Goal: Information Seeking & Learning: Learn about a topic

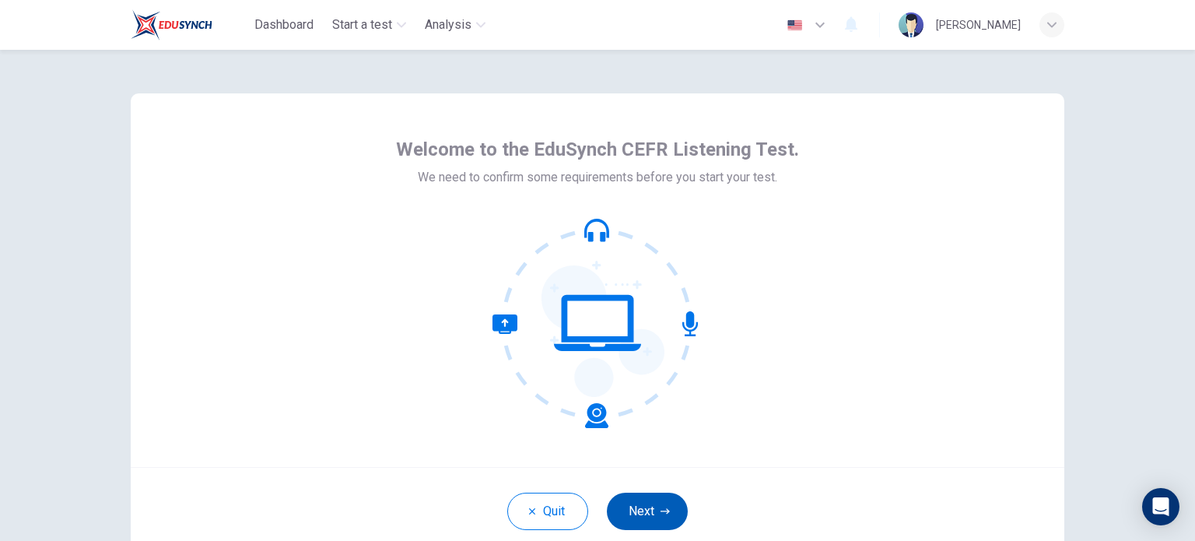
click at [627, 522] on button "Next" at bounding box center [647, 511] width 81 height 37
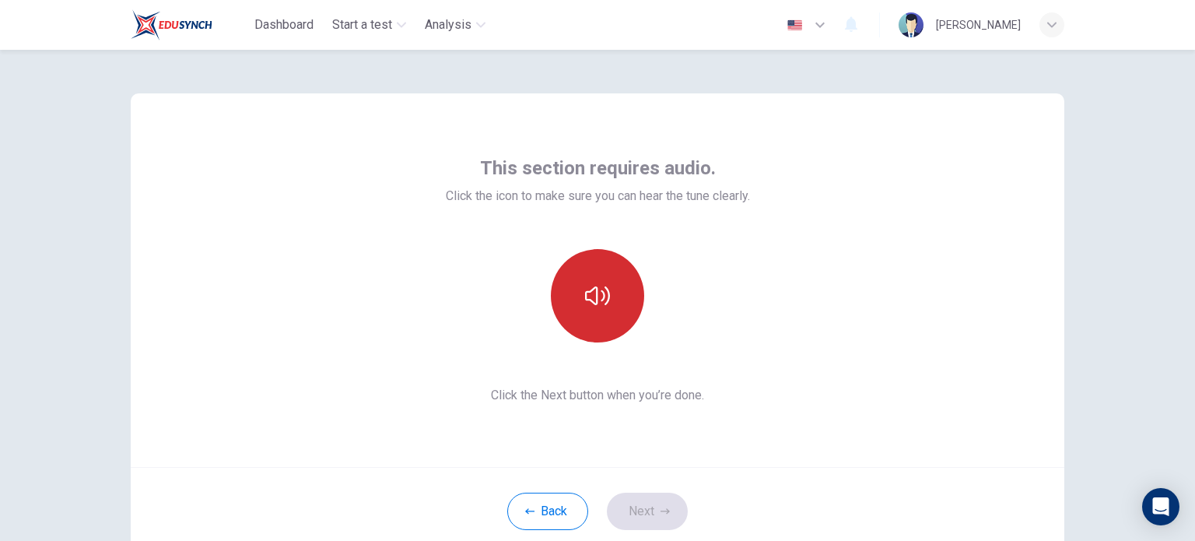
click at [594, 310] on button "button" at bounding box center [597, 295] width 93 height 93
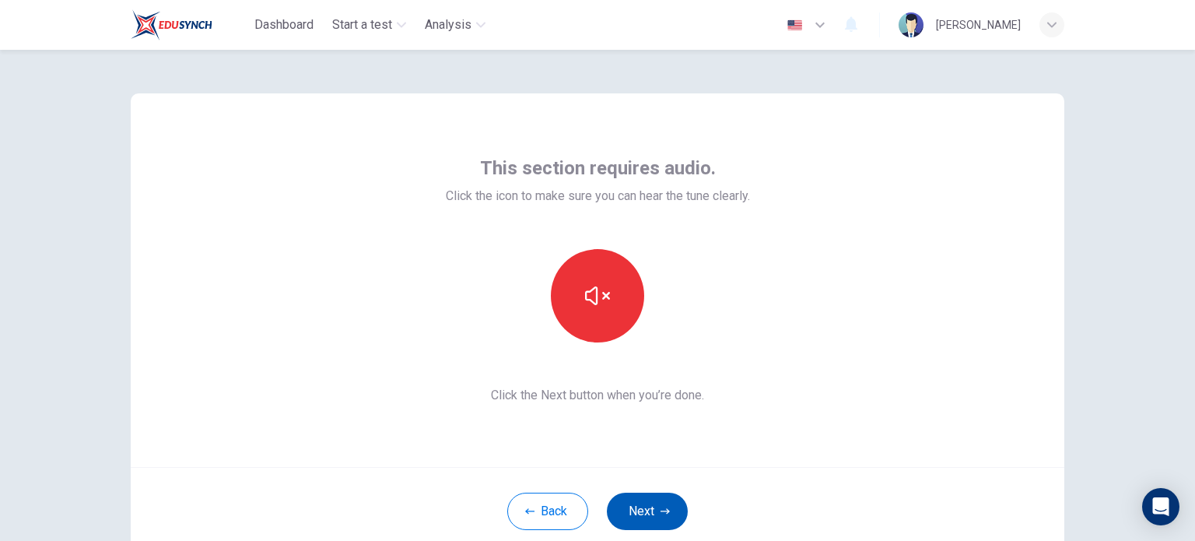
click at [643, 509] on button "Next" at bounding box center [647, 511] width 81 height 37
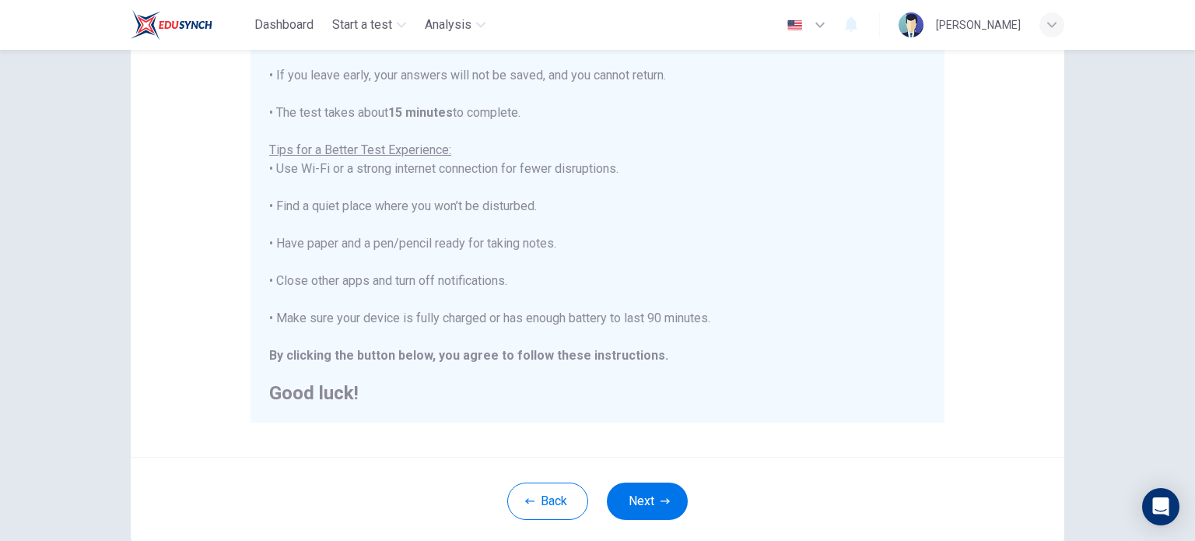
scroll to position [226, 0]
click at [643, 492] on button "Next" at bounding box center [647, 501] width 81 height 37
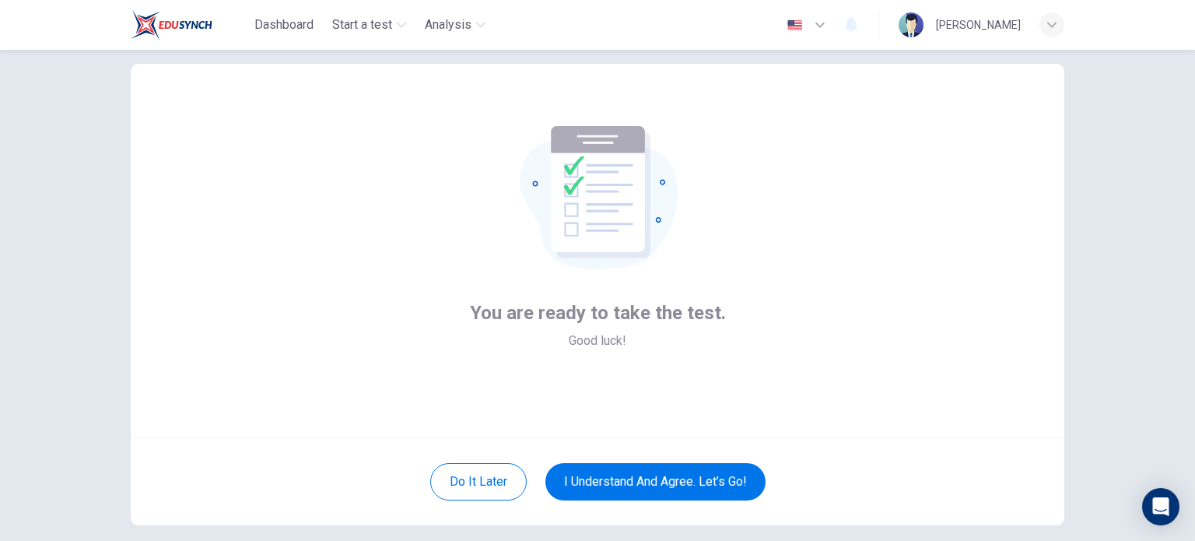
scroll to position [31, 0]
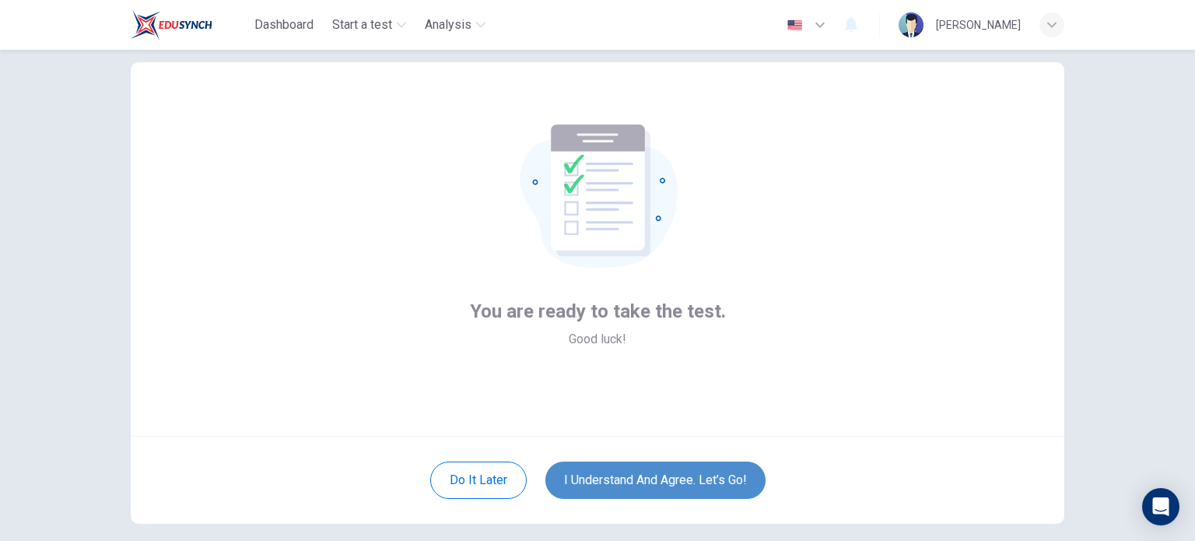
click at [644, 485] on button "I understand and agree. Let’s go!" at bounding box center [655, 479] width 220 height 37
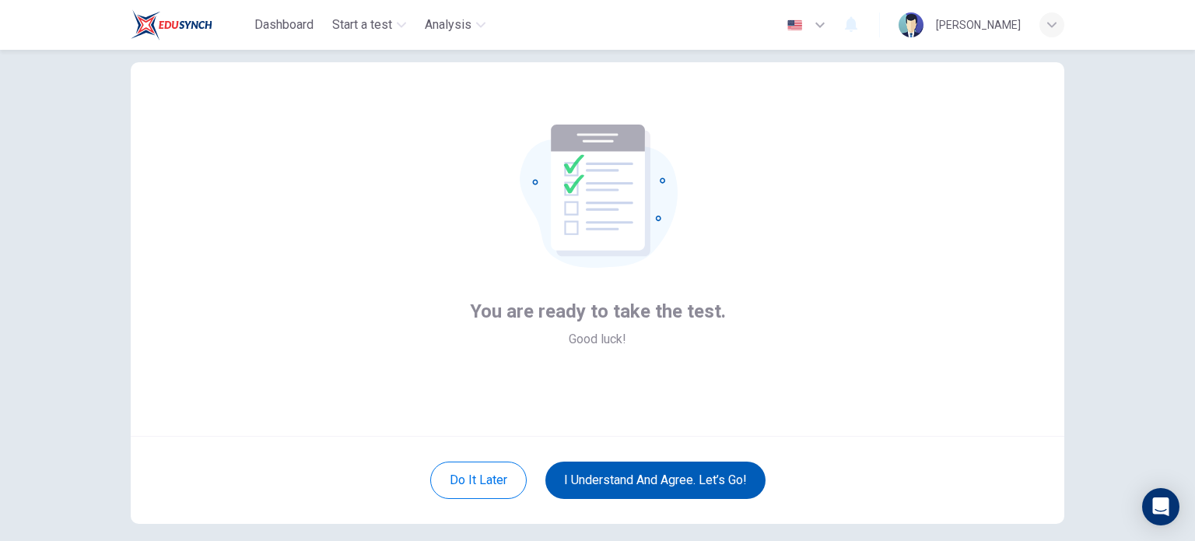
click at [644, 485] on button "I understand and agree. Let’s go!" at bounding box center [655, 479] width 220 height 37
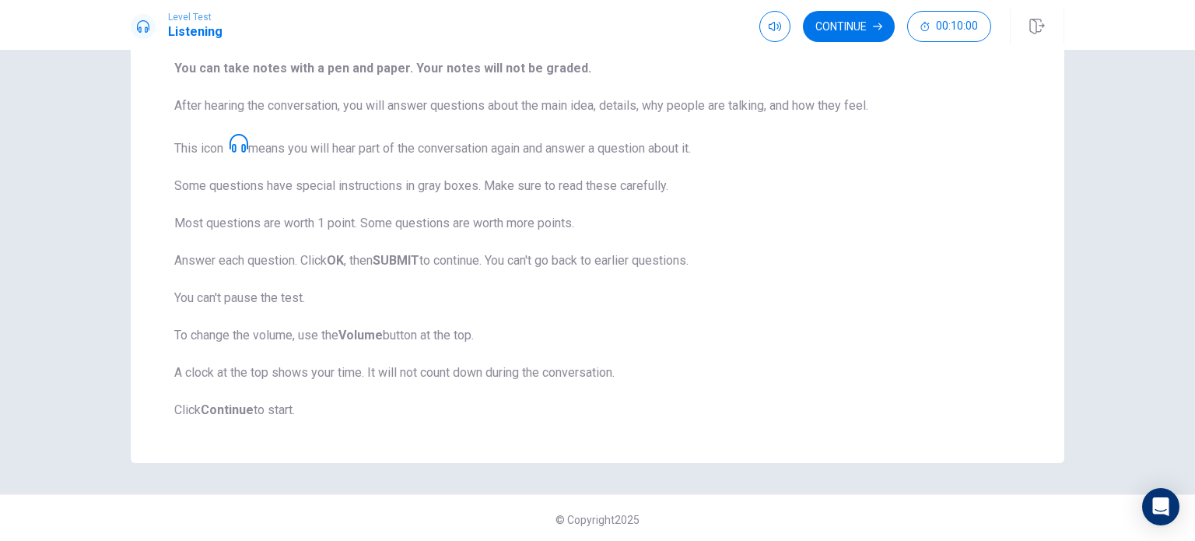
scroll to position [202, 0]
click at [838, 30] on button "Continue" at bounding box center [849, 26] width 92 height 31
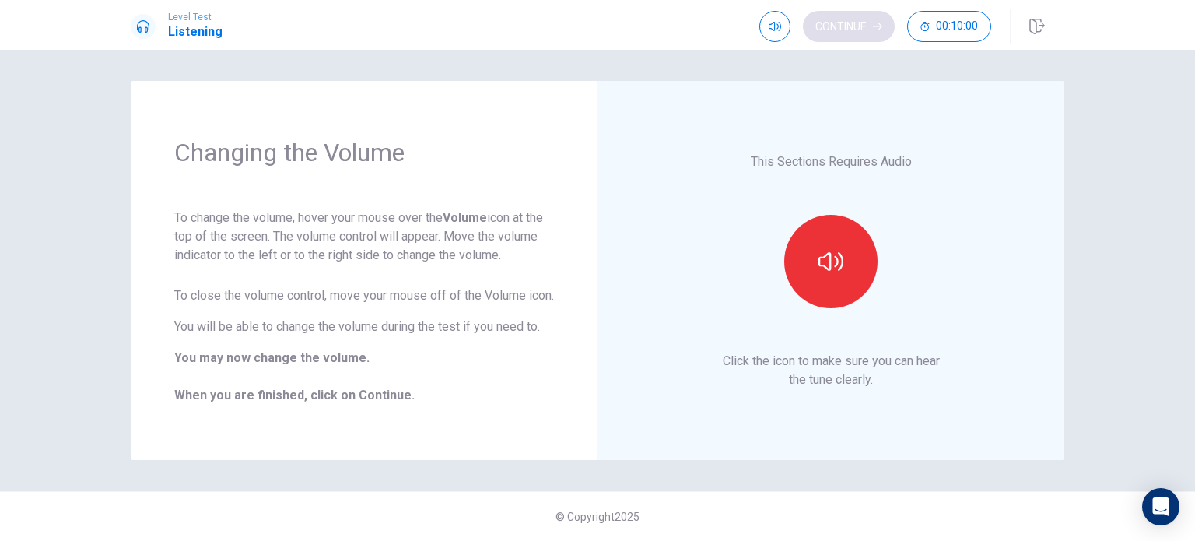
scroll to position [0, 0]
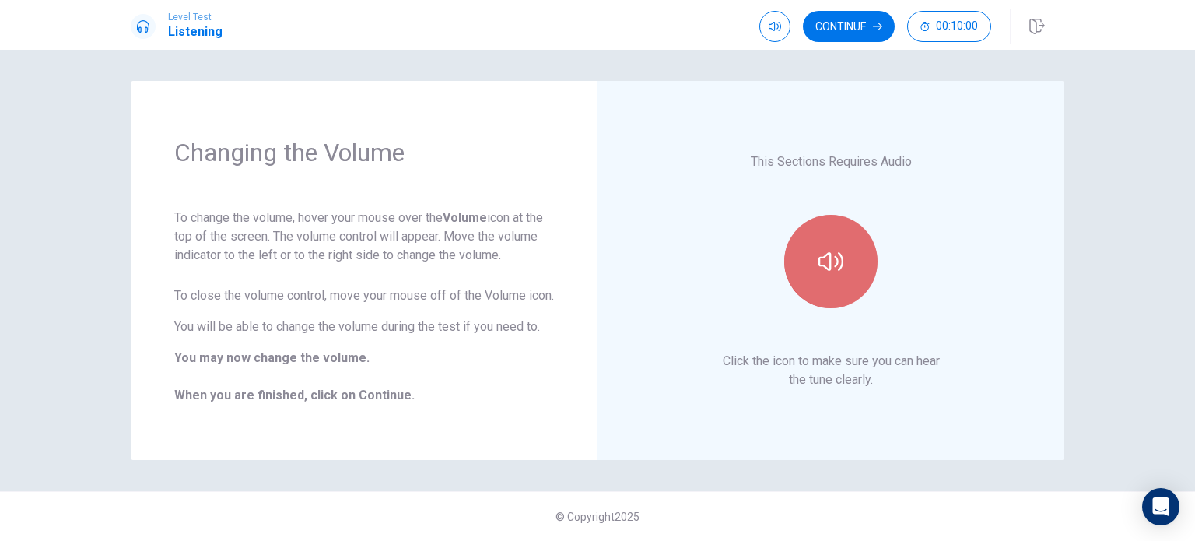
click at [835, 244] on button "button" at bounding box center [830, 261] width 93 height 93
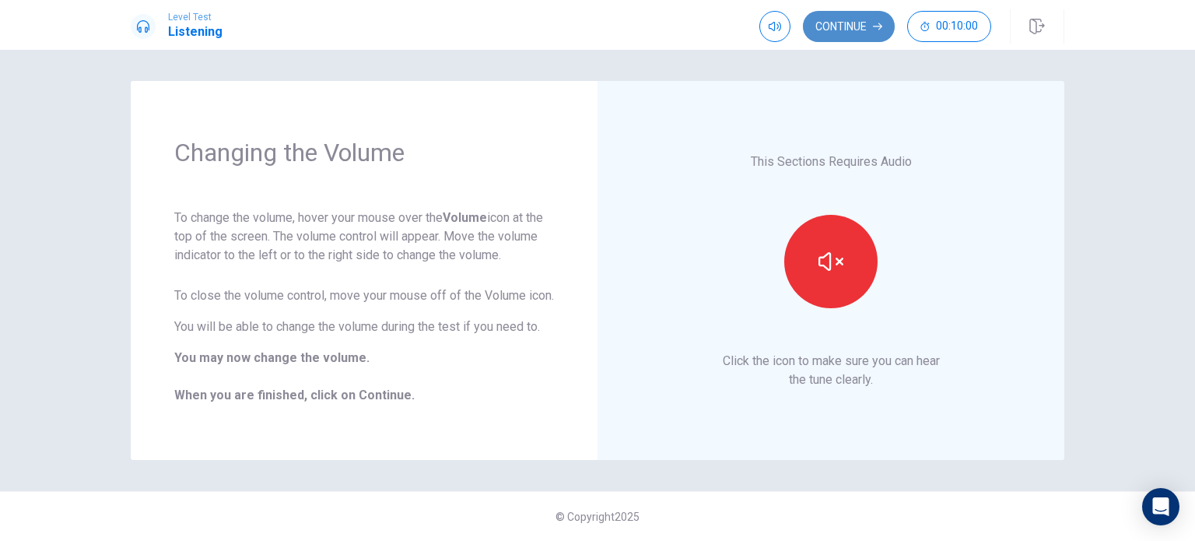
click at [861, 27] on button "Continue" at bounding box center [849, 26] width 92 height 31
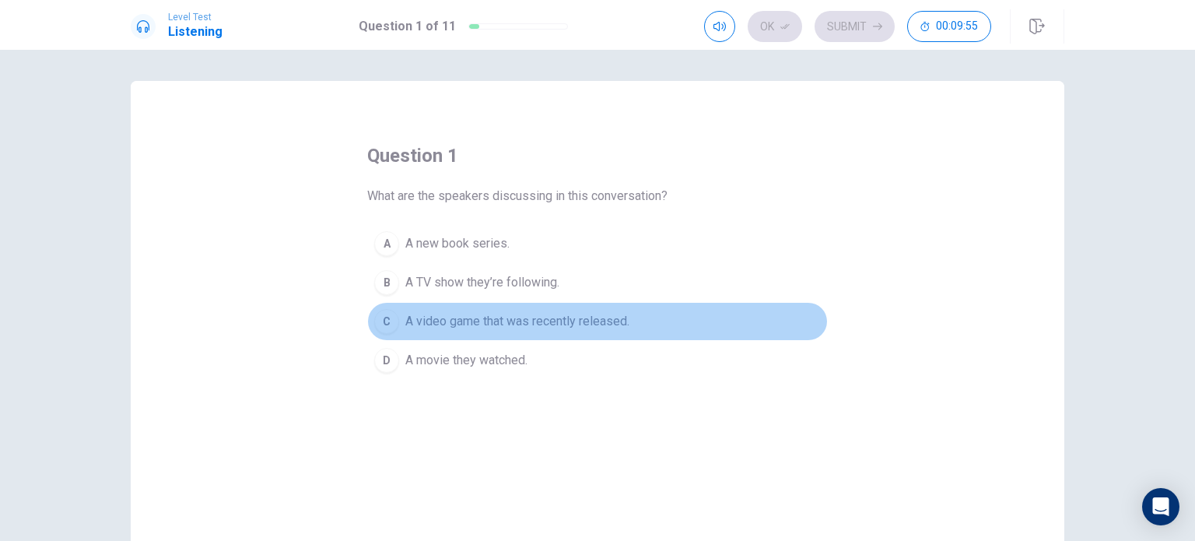
click at [521, 323] on span "A video game that was recently released." at bounding box center [517, 321] width 224 height 19
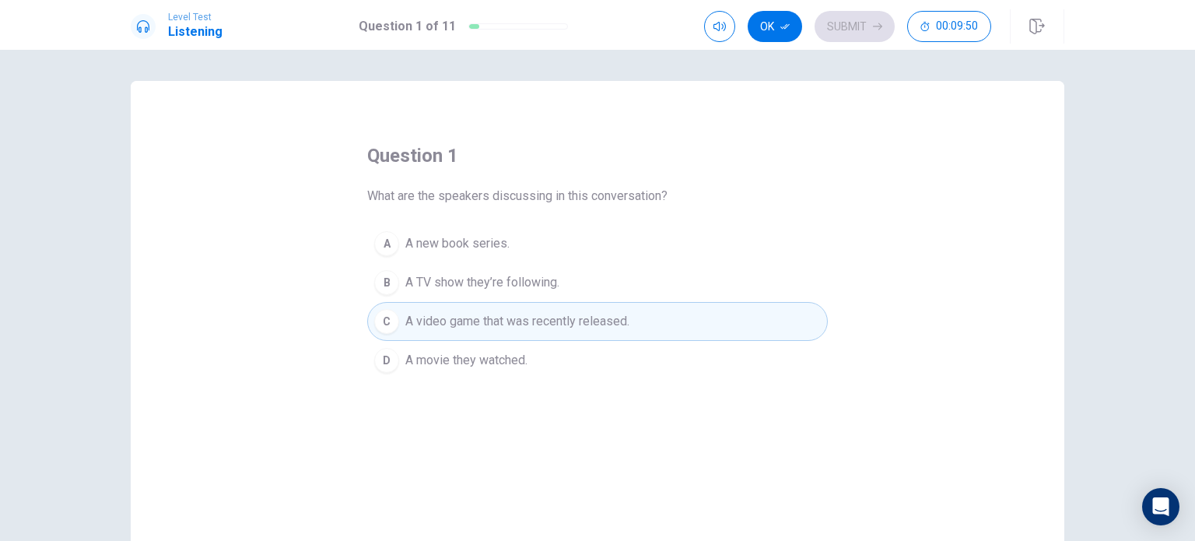
click at [768, 27] on button "Ok" at bounding box center [775, 26] width 54 height 31
click at [857, 25] on button "Submit" at bounding box center [855, 26] width 80 height 31
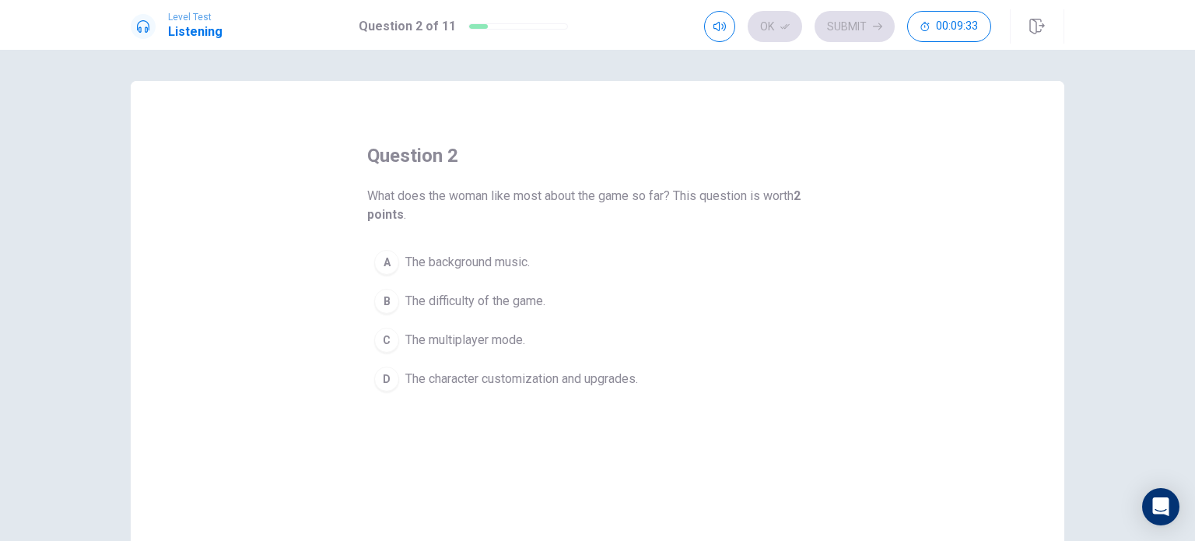
click at [466, 380] on span "The character customization and upgrades." at bounding box center [521, 379] width 233 height 19
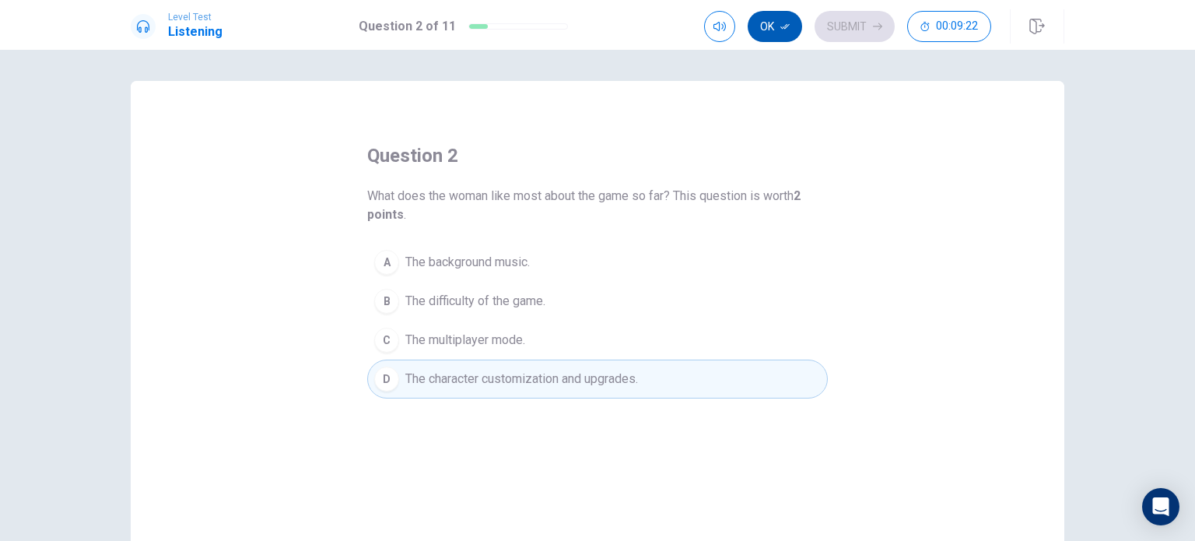
click at [770, 28] on button "Ok" at bounding box center [775, 26] width 54 height 31
click at [840, 27] on button "Submit" at bounding box center [855, 26] width 80 height 31
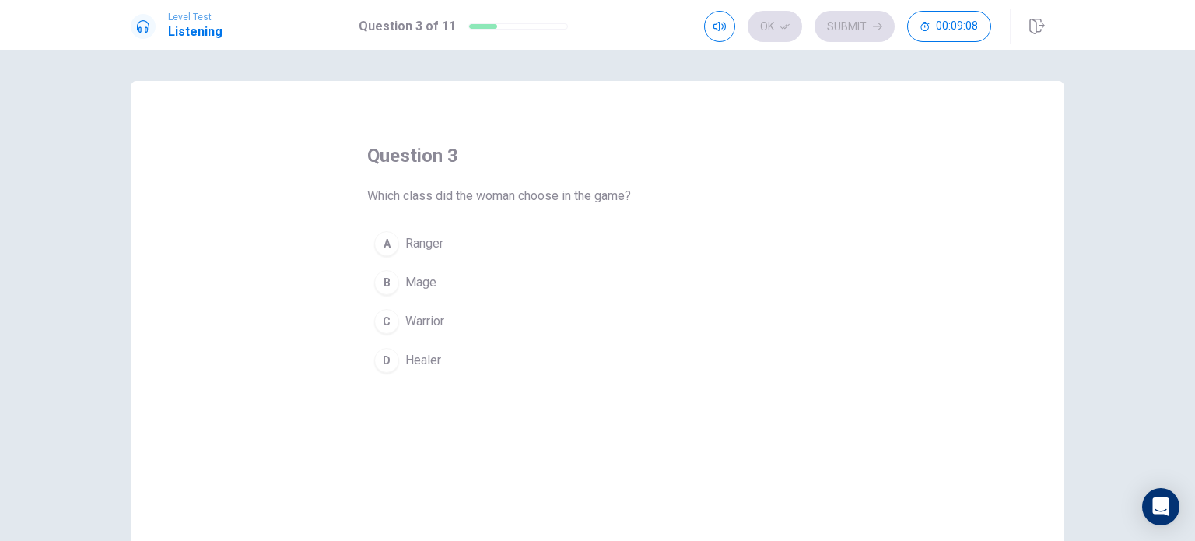
click at [389, 242] on div "A" at bounding box center [386, 243] width 25 height 25
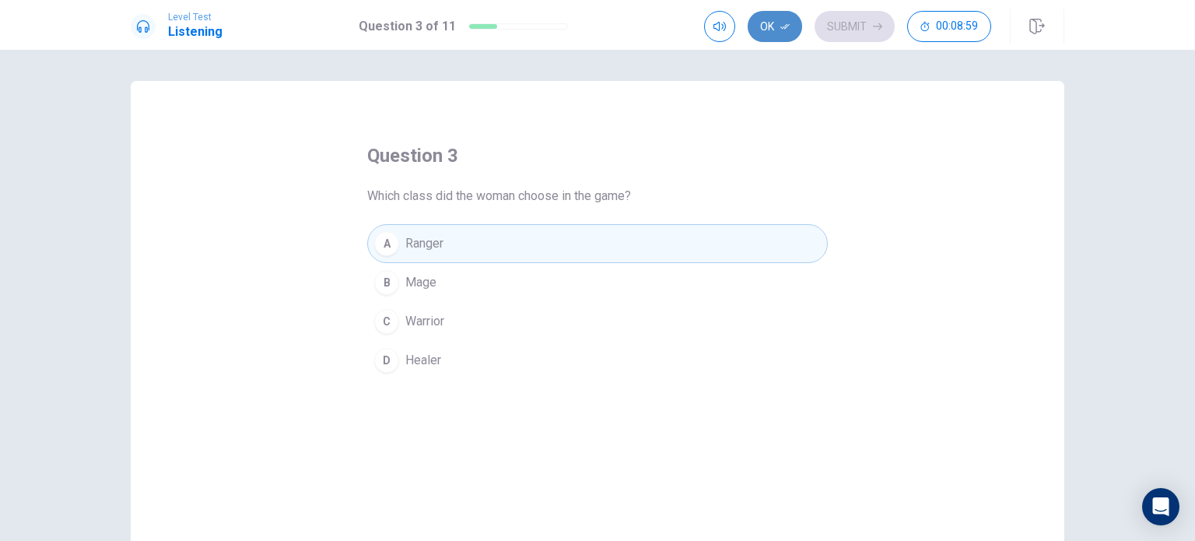
click at [768, 21] on button "Ok" at bounding box center [775, 26] width 54 height 31
click at [854, 30] on button "Submit" at bounding box center [855, 26] width 80 height 31
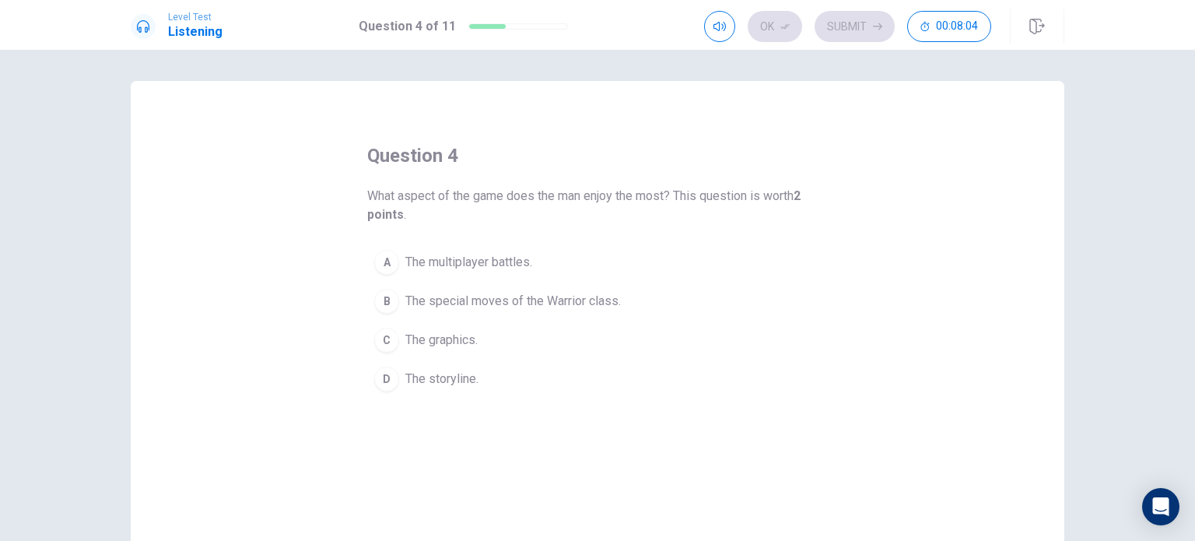
click at [464, 304] on span "The special moves of the Warrior class." at bounding box center [513, 301] width 216 height 19
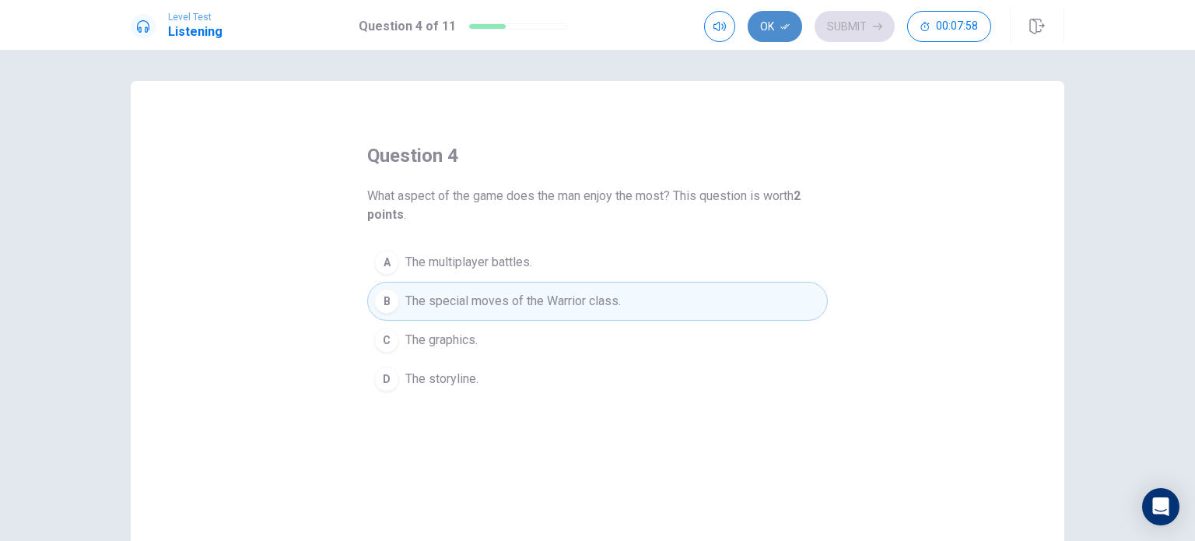
click at [773, 22] on button "Ok" at bounding box center [775, 26] width 54 height 31
click at [854, 23] on button "Submit" at bounding box center [855, 26] width 80 height 31
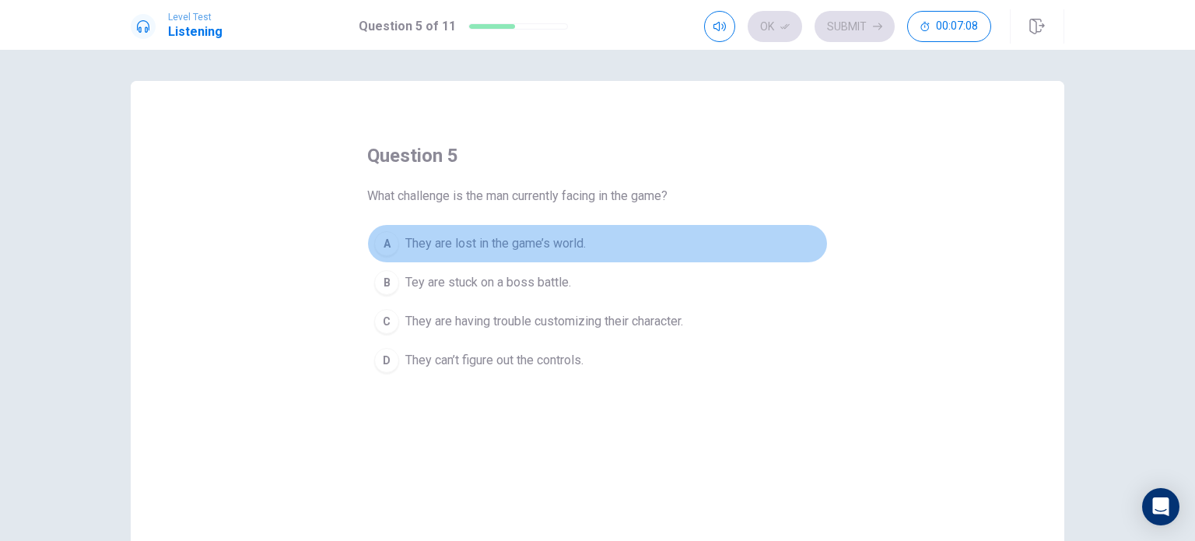
click at [489, 260] on button "A They are lost in the game’s world." at bounding box center [597, 243] width 461 height 39
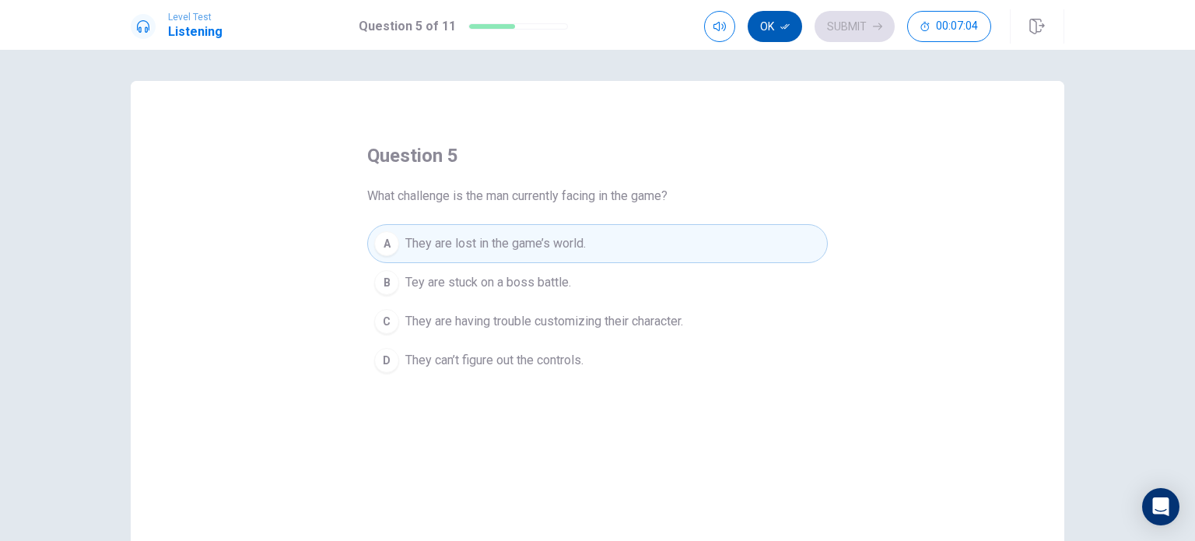
click at [772, 30] on button "Ok" at bounding box center [775, 26] width 54 height 31
click at [865, 31] on button "Submit" at bounding box center [855, 26] width 80 height 31
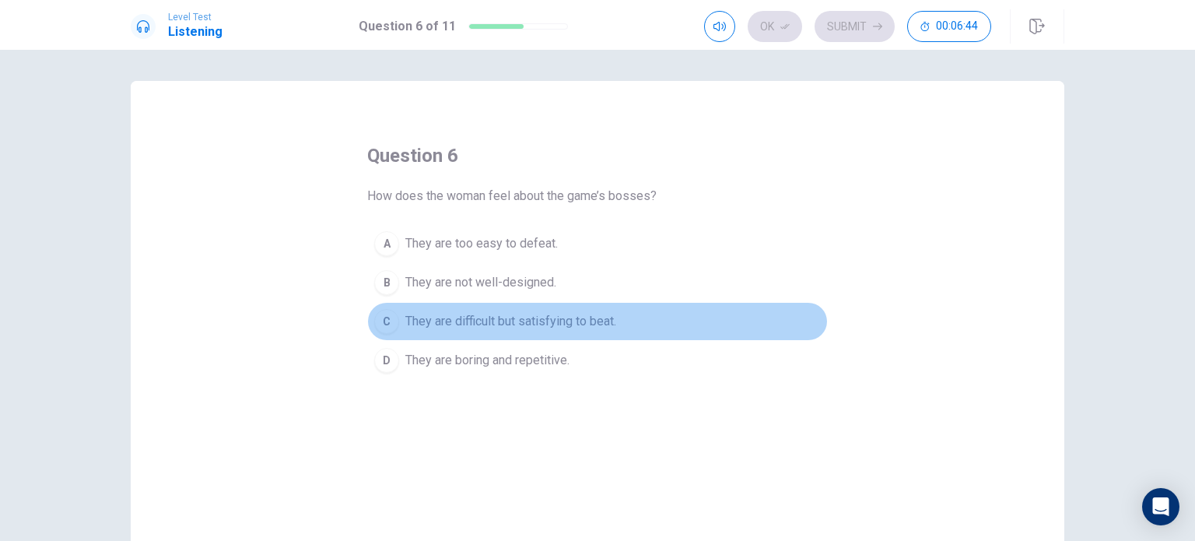
click at [560, 312] on span "They are difficult but satisfying to beat." at bounding box center [510, 321] width 211 height 19
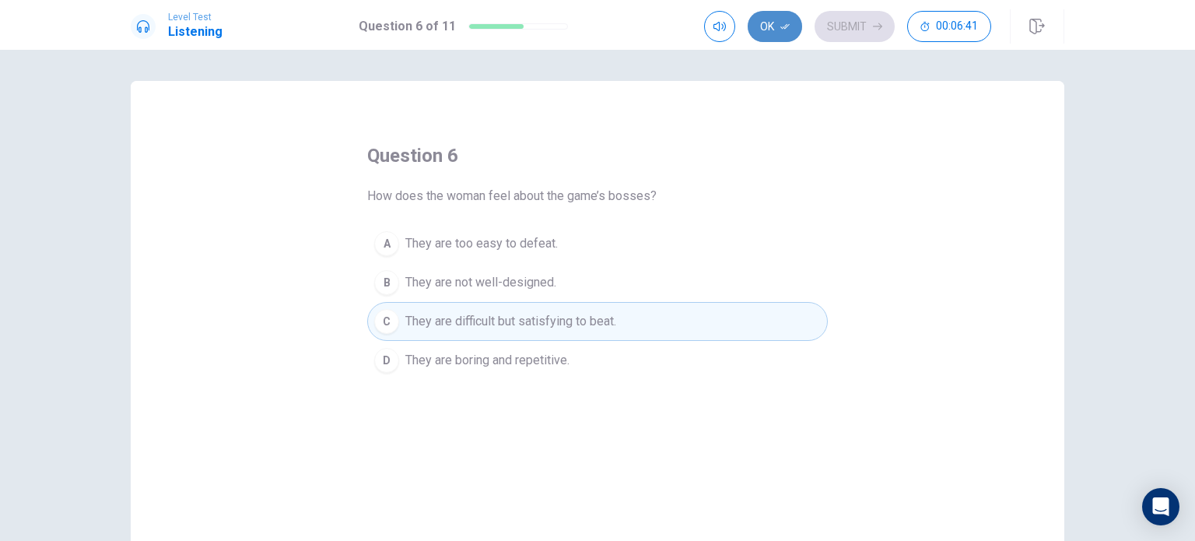
click at [777, 23] on button "Ok" at bounding box center [775, 26] width 54 height 31
click at [840, 29] on button "Submit" at bounding box center [855, 26] width 80 height 31
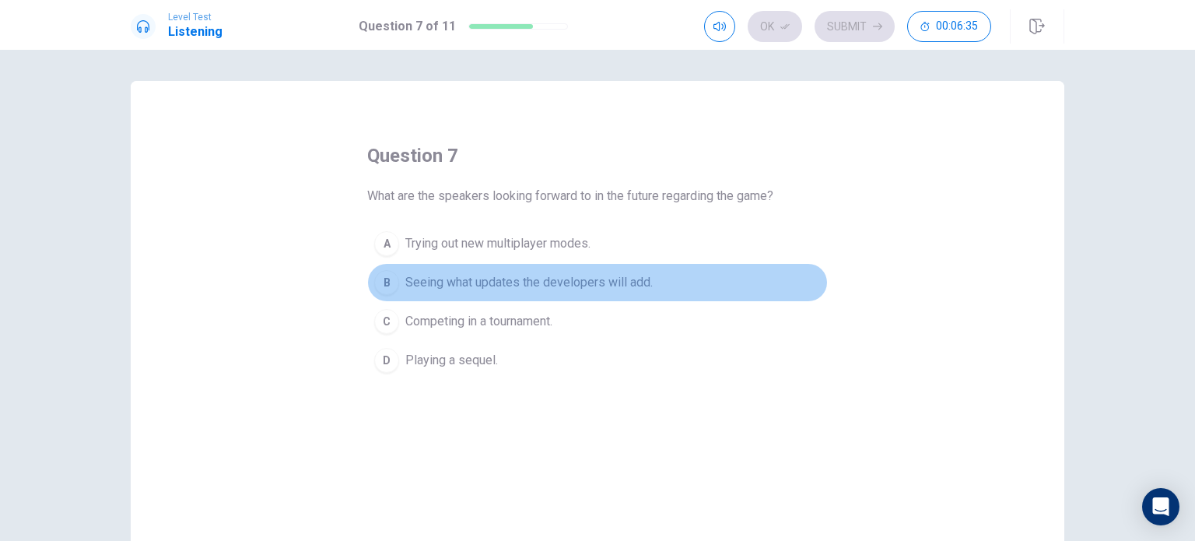
click at [570, 284] on span "Seeing what updates the developers will add." at bounding box center [528, 282] width 247 height 19
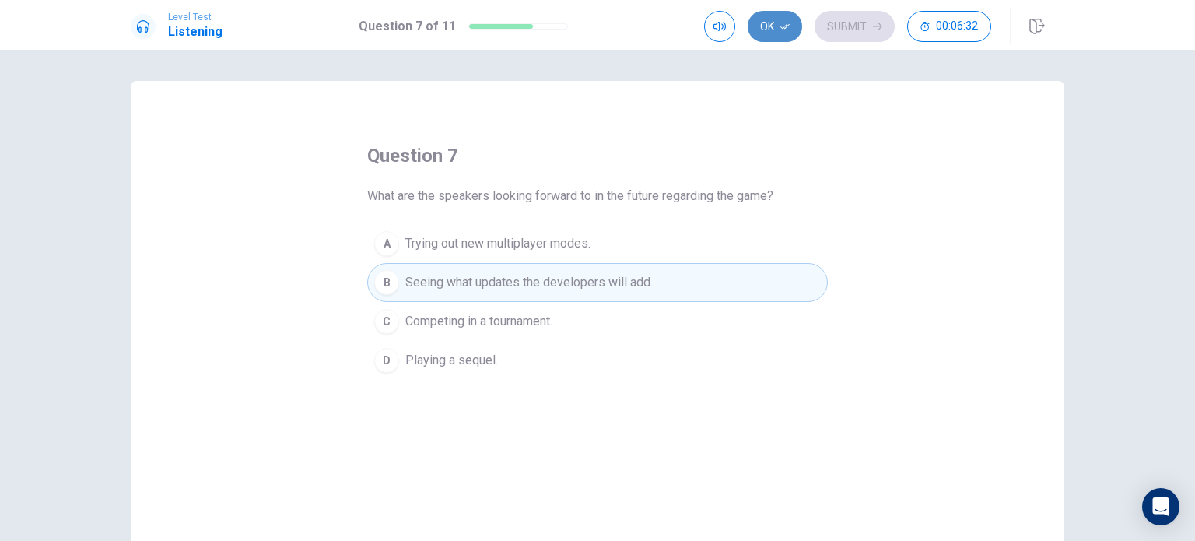
click at [775, 32] on button "Ok" at bounding box center [775, 26] width 54 height 31
click at [863, 31] on button "Submit" at bounding box center [855, 26] width 80 height 31
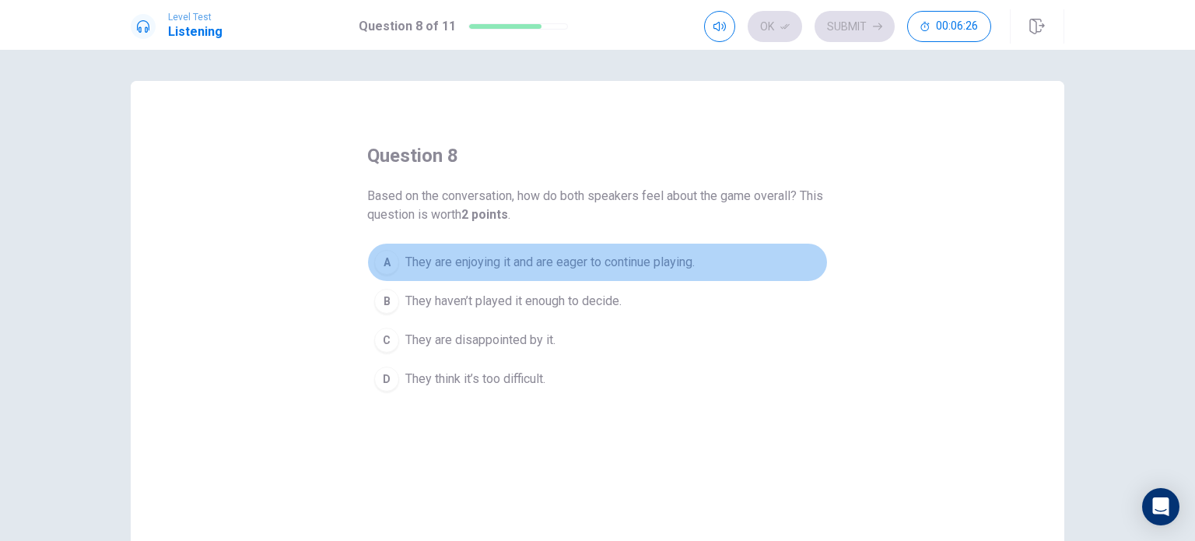
click at [595, 265] on span "They are enjoying it and are eager to continue playing." at bounding box center [549, 262] width 289 height 19
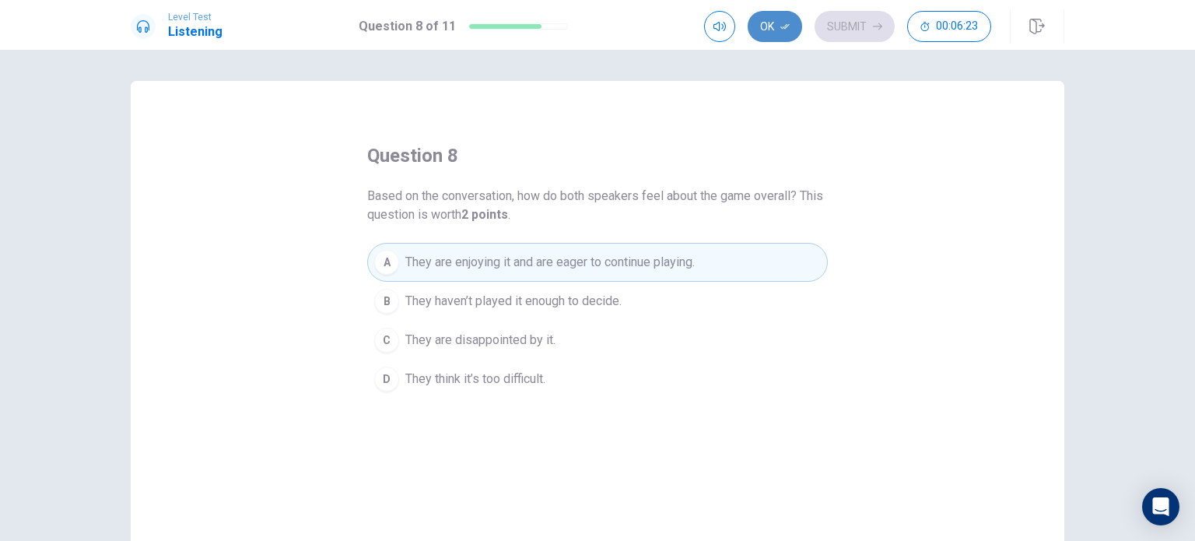
click at [758, 28] on button "Ok" at bounding box center [775, 26] width 54 height 31
click at [856, 25] on button "Submit" at bounding box center [855, 26] width 80 height 31
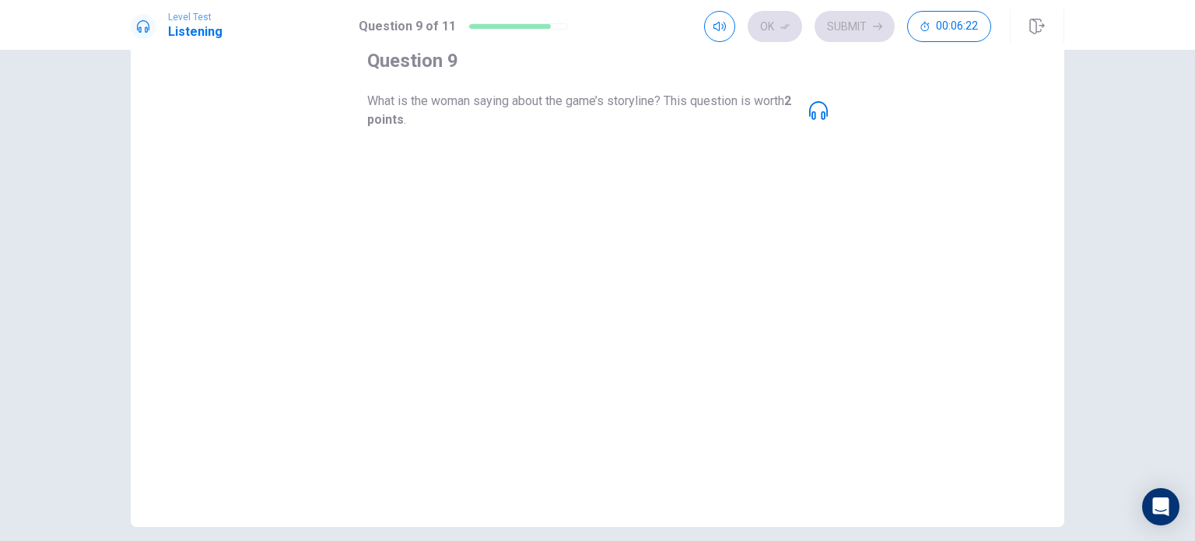
scroll to position [92, 0]
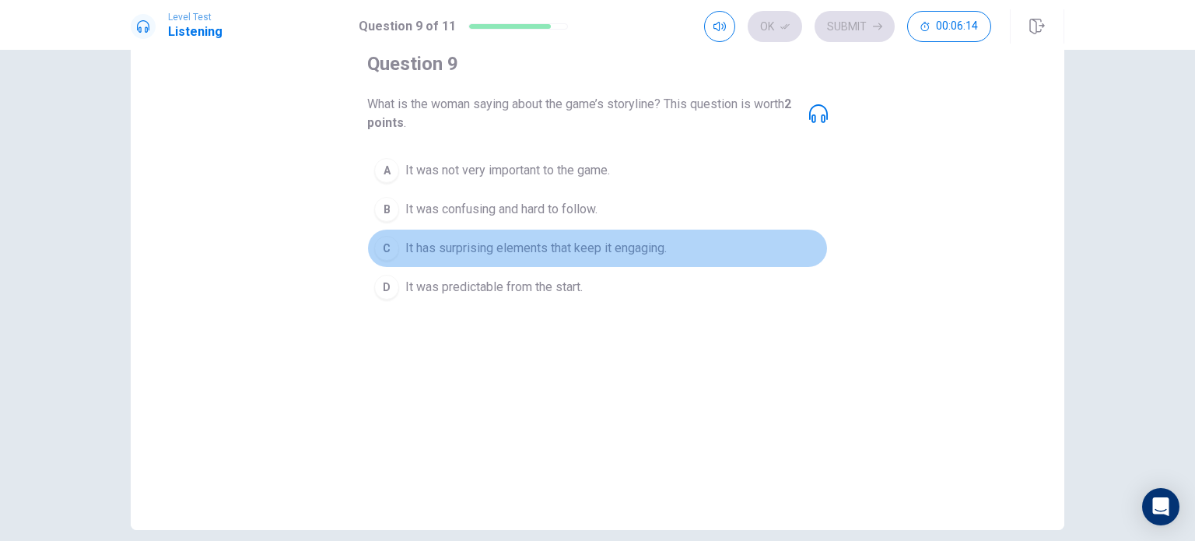
click at [601, 254] on span "It has surprising elements that keep it engaging." at bounding box center [535, 248] width 261 height 19
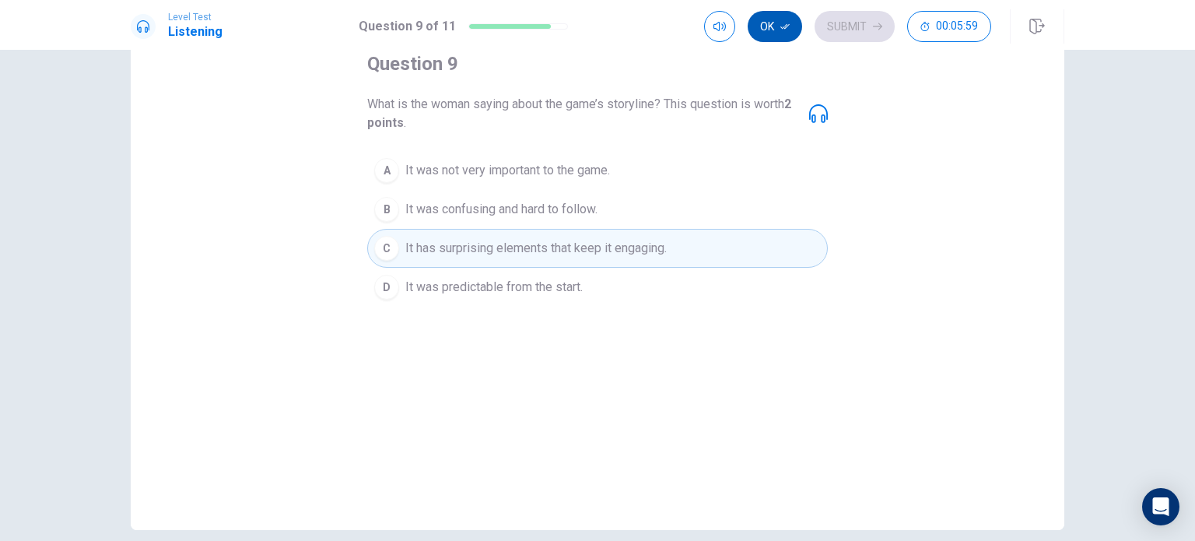
click at [765, 35] on button "Ok" at bounding box center [775, 26] width 54 height 31
click at [844, 34] on button "Submit" at bounding box center [855, 26] width 80 height 31
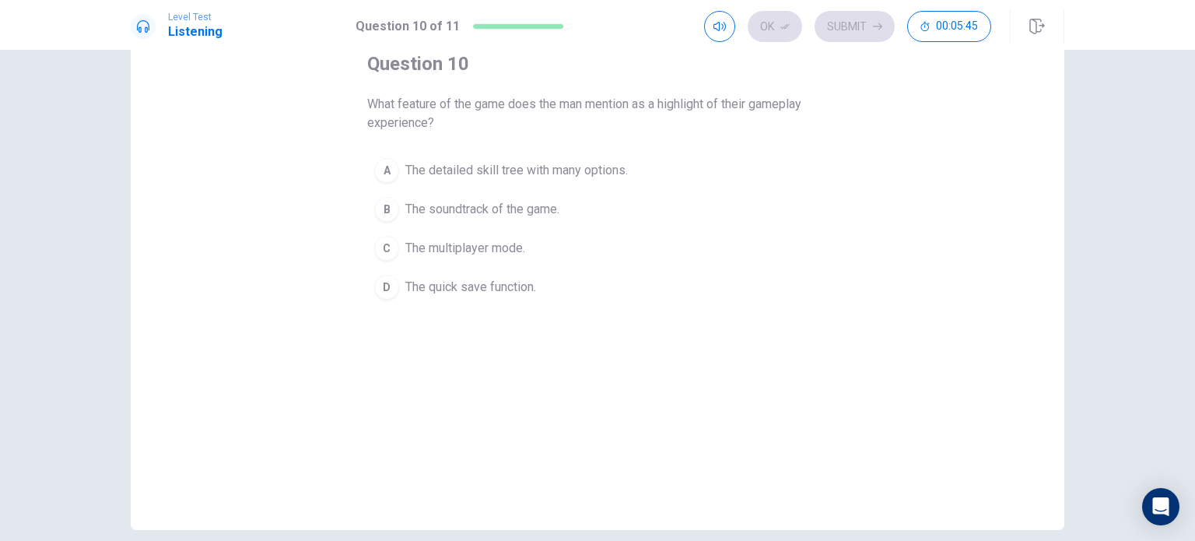
click at [598, 164] on span "The detailed skill tree with many options." at bounding box center [516, 170] width 223 height 19
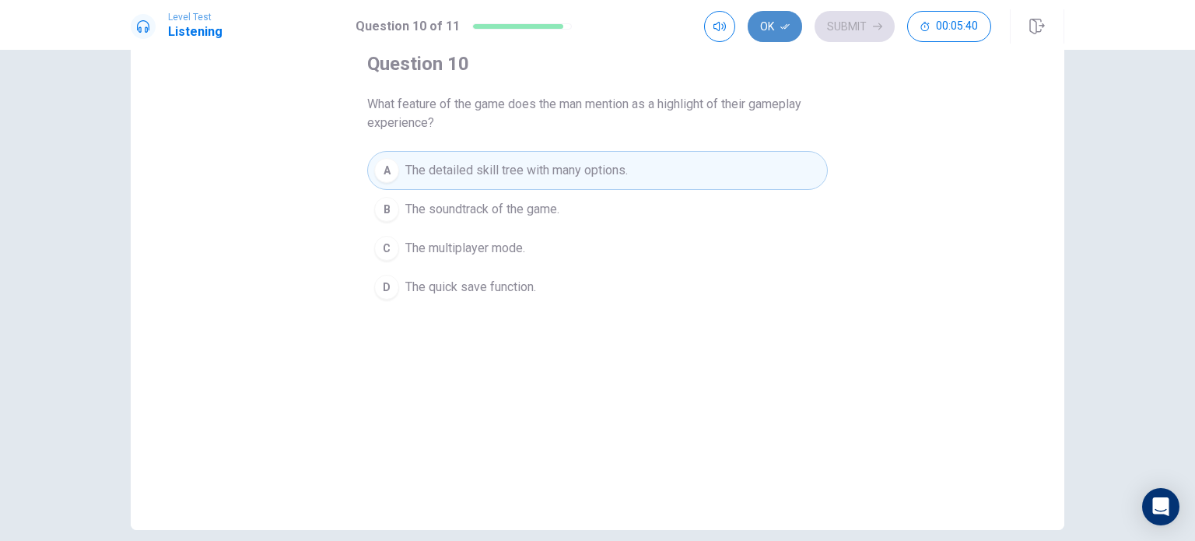
click at [770, 24] on button "Ok" at bounding box center [775, 26] width 54 height 31
click at [862, 31] on button "Submit" at bounding box center [855, 26] width 80 height 31
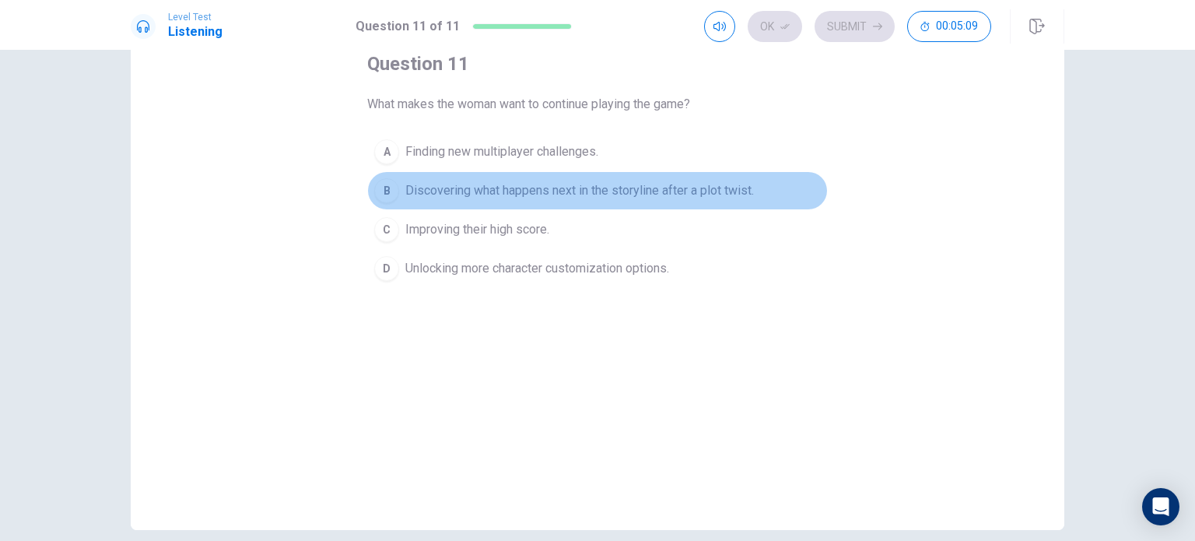
click at [661, 182] on span "Discovering what happens next in the storyline after a plot twist." at bounding box center [579, 190] width 349 height 19
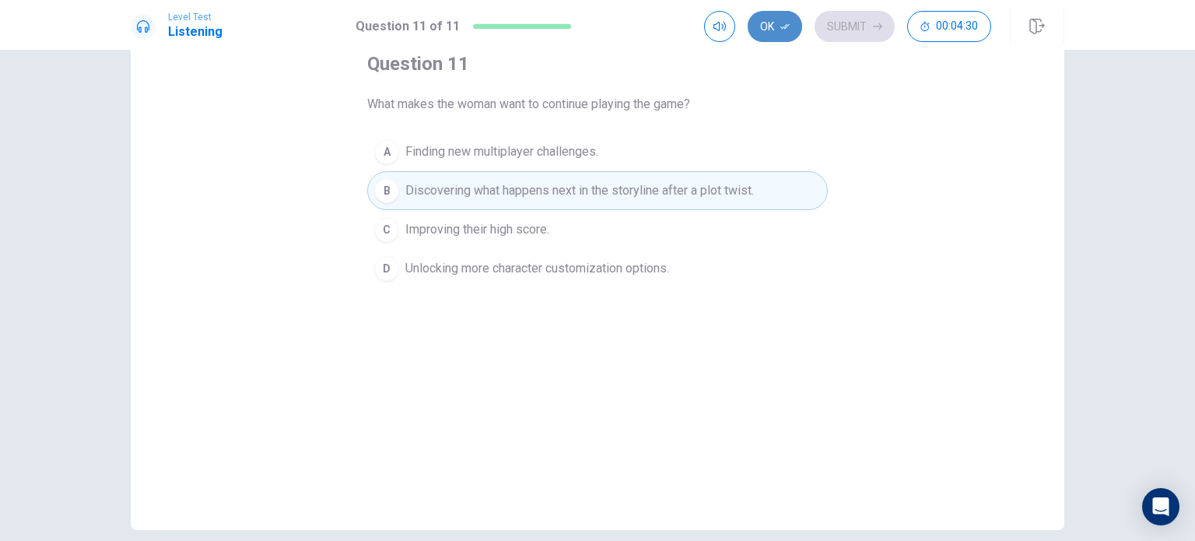
click at [761, 26] on button "Ok" at bounding box center [775, 26] width 54 height 31
click at [836, 27] on button "Submit" at bounding box center [855, 26] width 80 height 31
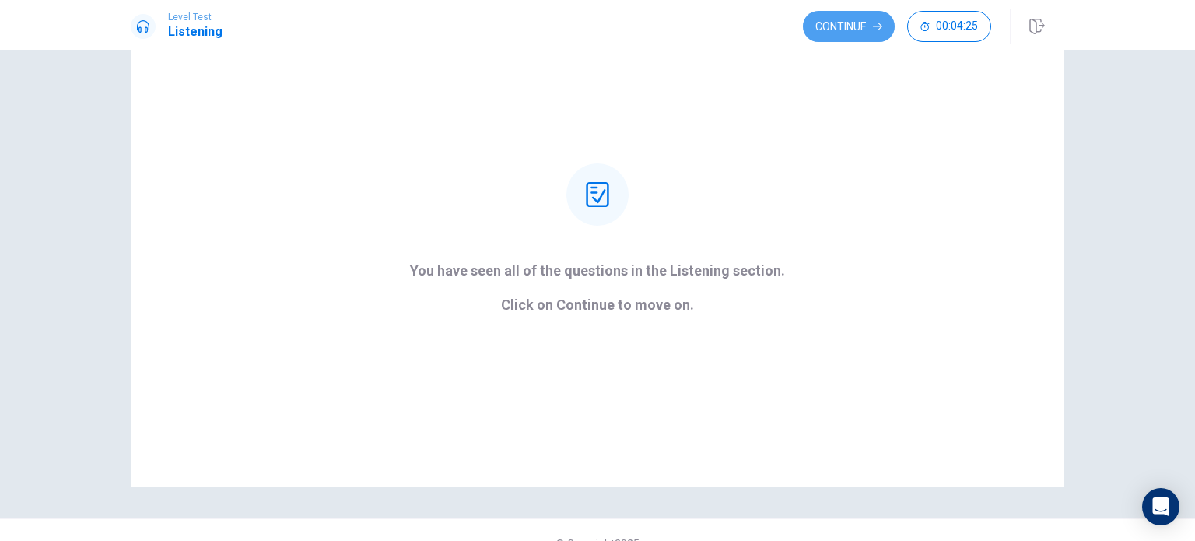
click at [836, 27] on button "Continue" at bounding box center [849, 26] width 92 height 31
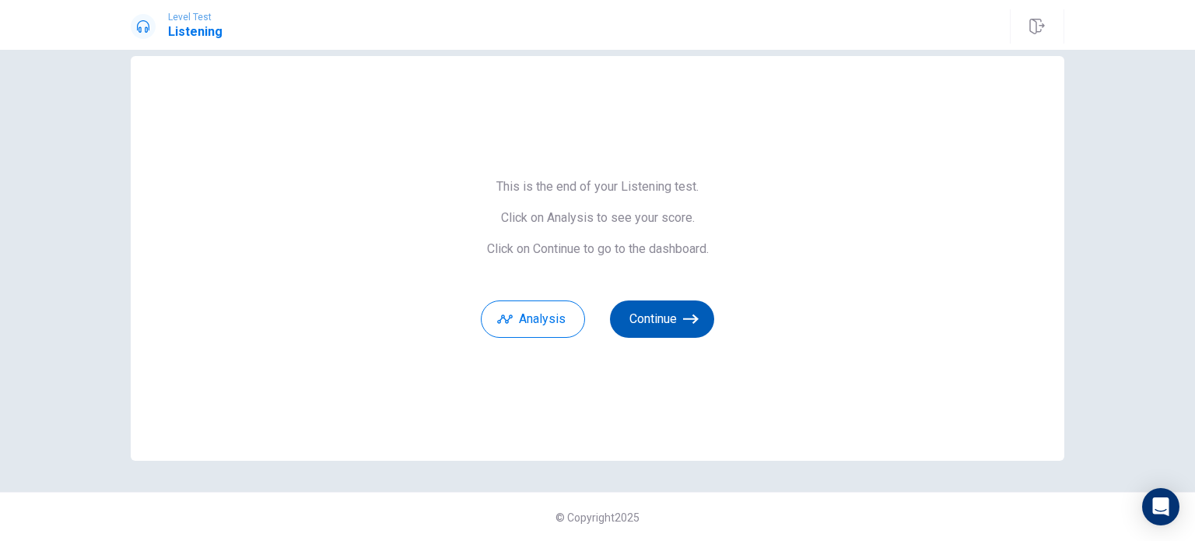
click at [656, 310] on button "Continue" at bounding box center [662, 318] width 104 height 37
